Goal: Information Seeking & Learning: Understand process/instructions

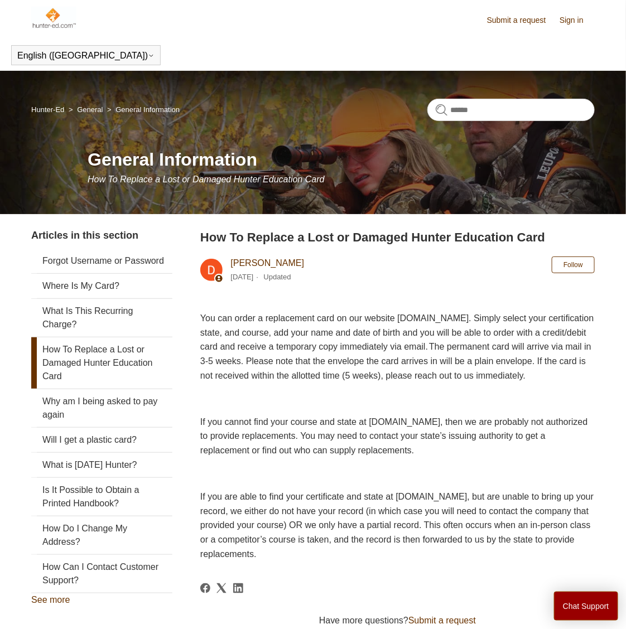
scroll to position [70, 0]
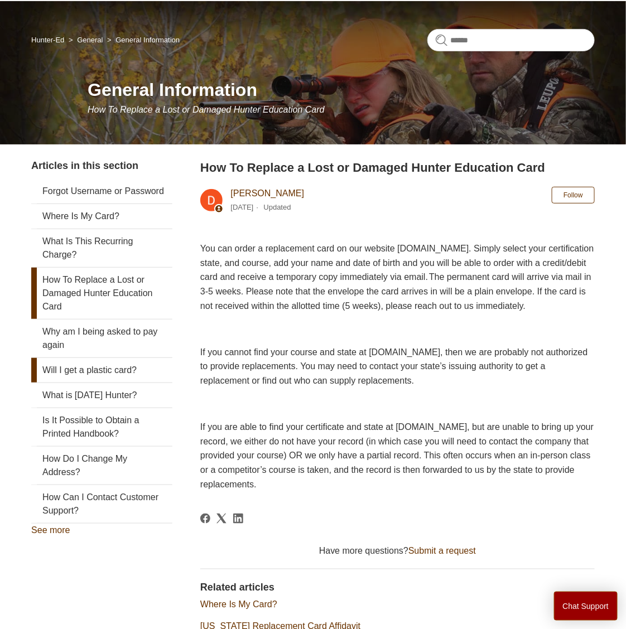
click at [133, 383] on link "Will I get a plastic card?" at bounding box center [101, 370] width 141 height 25
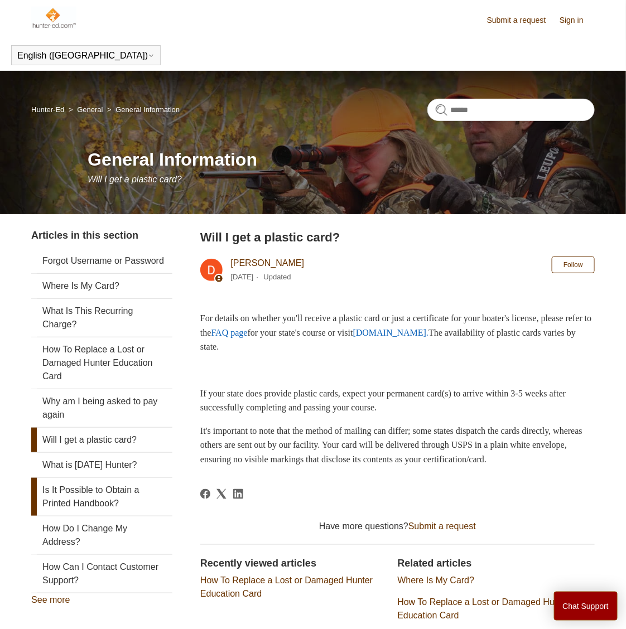
scroll to position [70, 0]
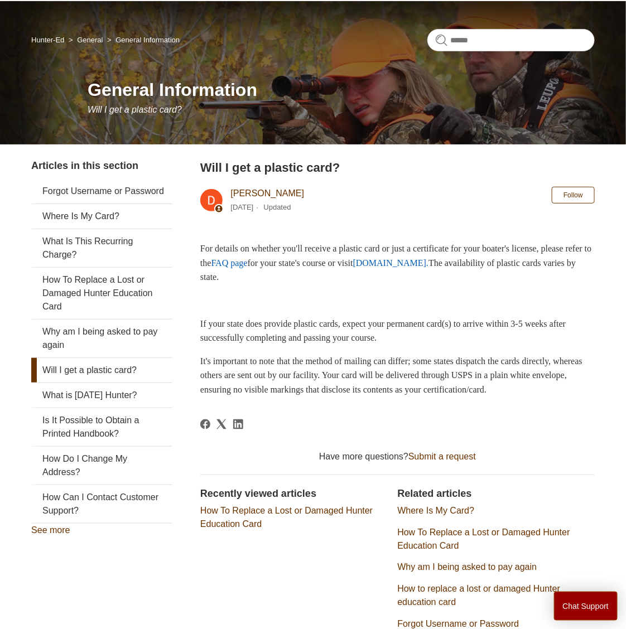
click at [540, 536] on link "How To Replace a Lost or Damaged Hunter Education Card" at bounding box center [483, 539] width 172 height 23
